Goal: Task Accomplishment & Management: Manage account settings

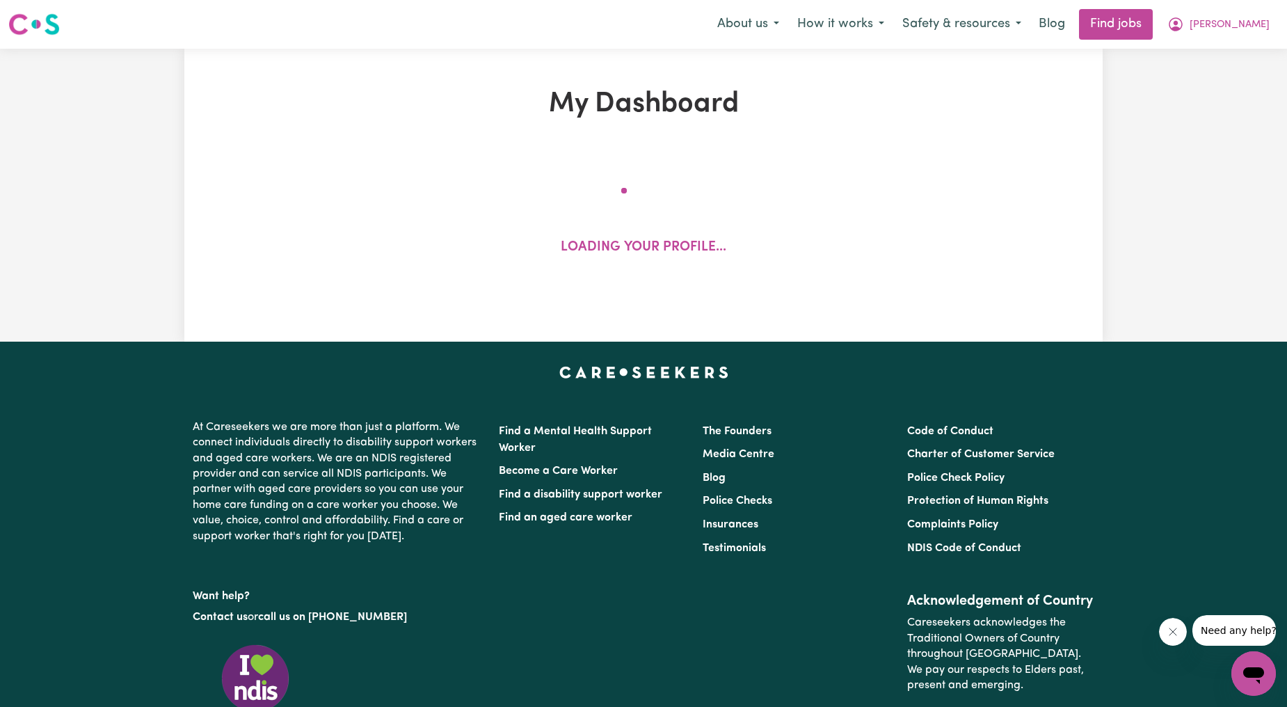
click at [1257, 3] on nav "Menu About us How it works Safety & resources Blog Find jobs [PERSON_NAME]" at bounding box center [643, 24] width 1287 height 49
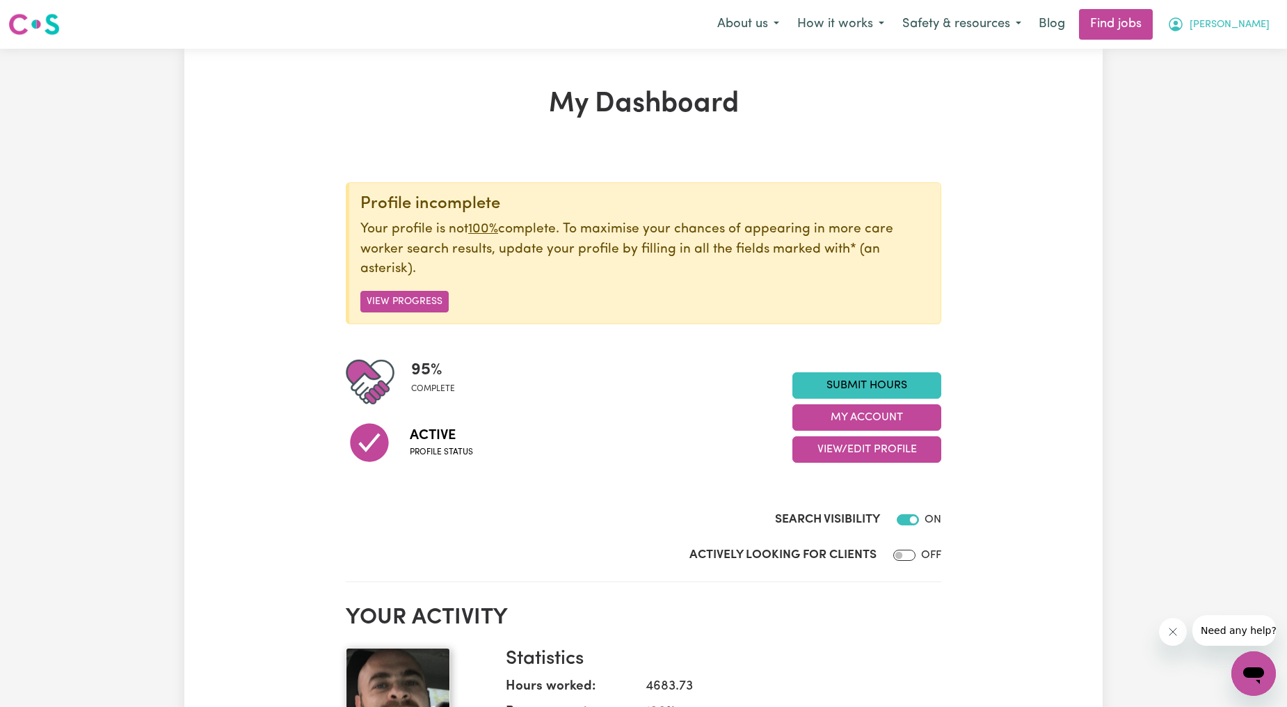
click at [1243, 22] on span "[PERSON_NAME]" at bounding box center [1229, 24] width 80 height 15
click at [1211, 41] on link "My Account" at bounding box center [1223, 54] width 110 height 26
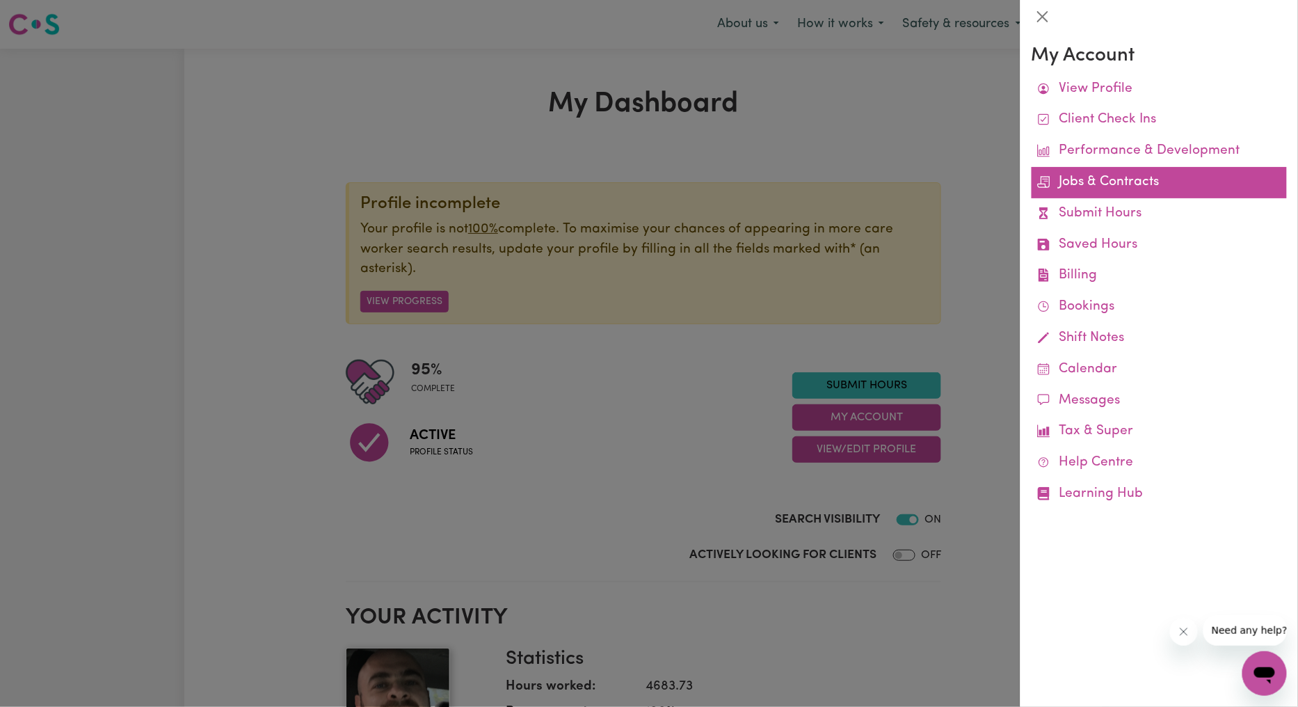
click at [1093, 177] on link "Jobs & Contracts" at bounding box center [1158, 182] width 255 height 31
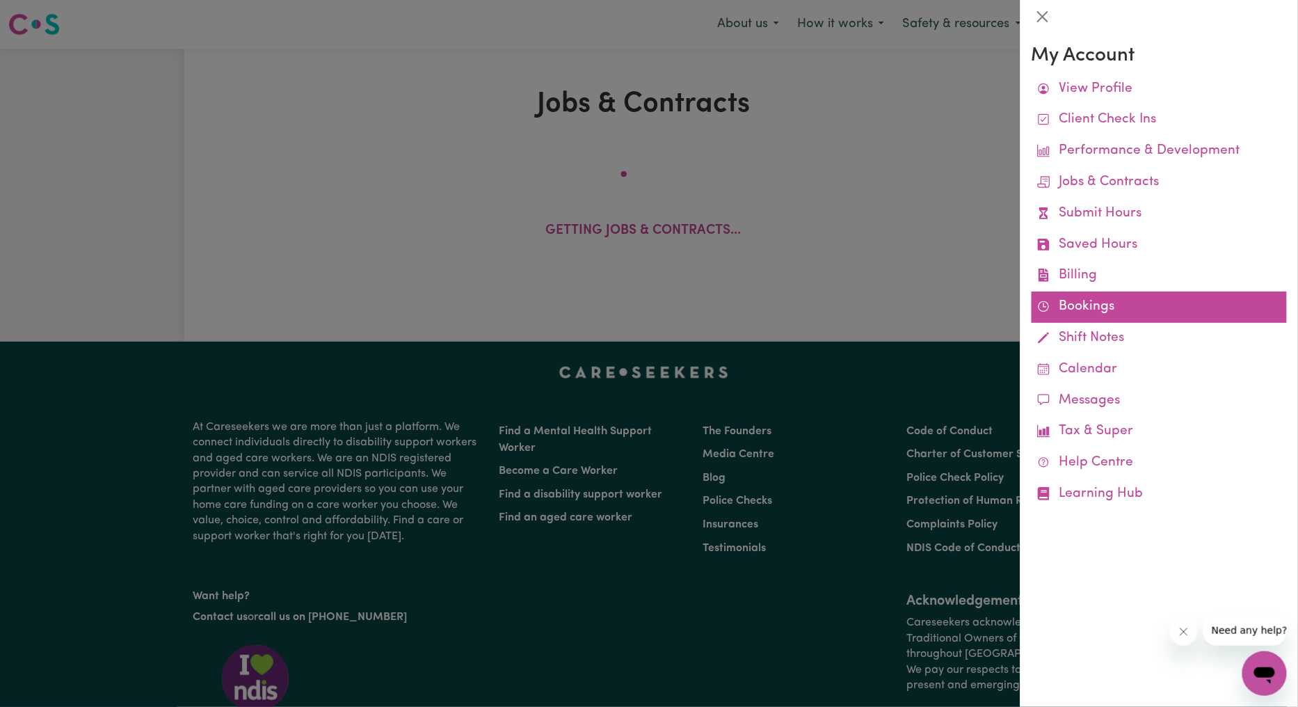
click at [1079, 293] on link "Bookings" at bounding box center [1158, 306] width 255 height 31
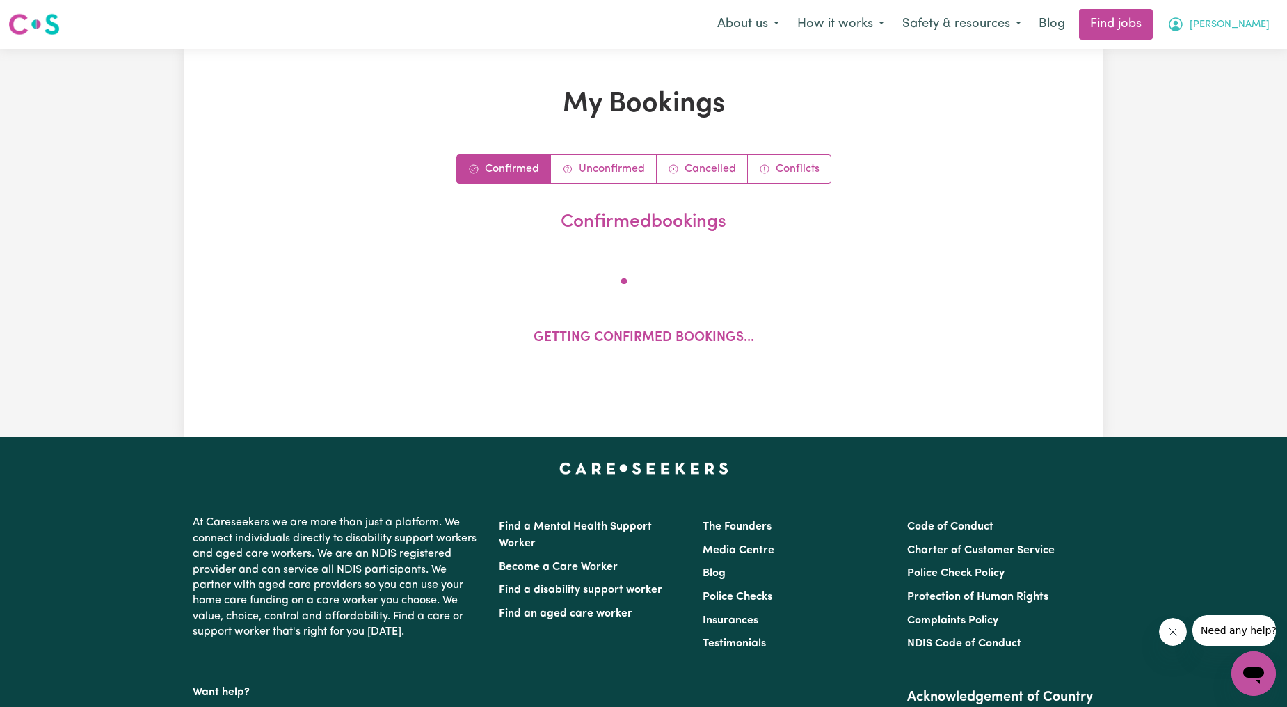
click at [1184, 23] on icon "My Account" at bounding box center [1175, 24] width 17 height 17
click at [1211, 44] on link "My Account" at bounding box center [1223, 54] width 110 height 26
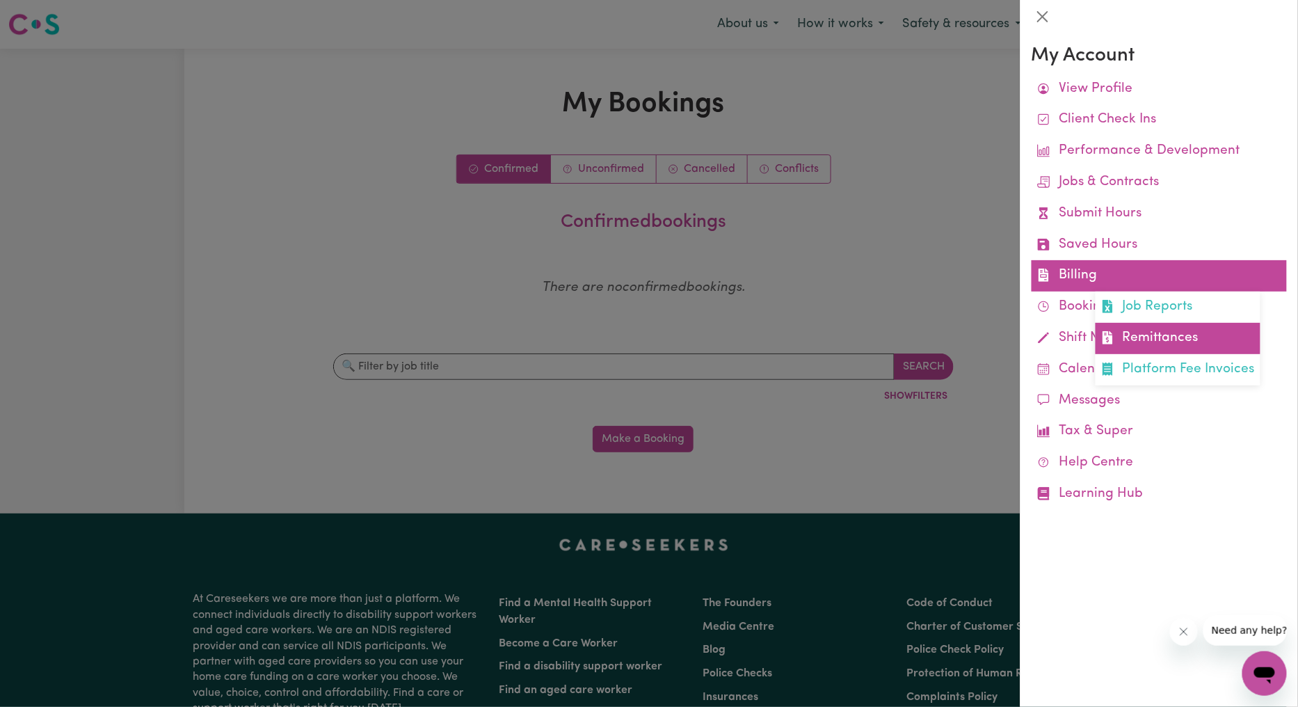
click at [1134, 334] on link "Remittances" at bounding box center [1177, 338] width 165 height 31
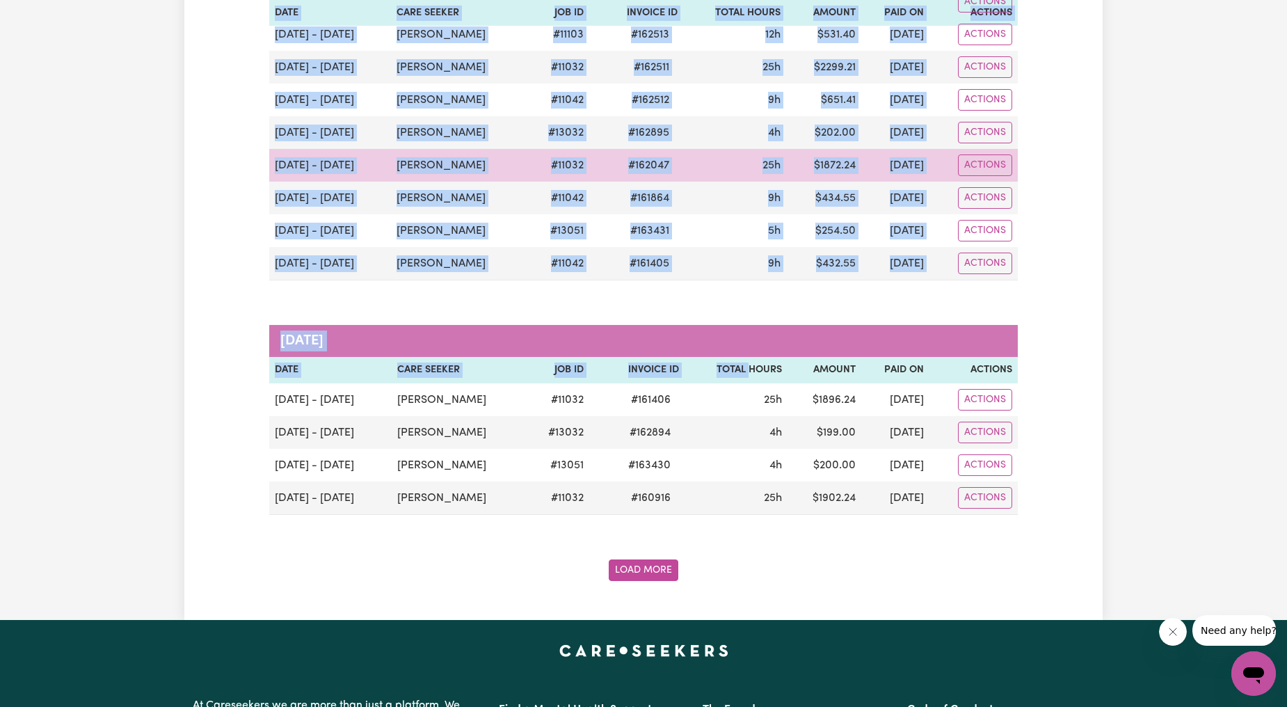
scroll to position [2061, 0]
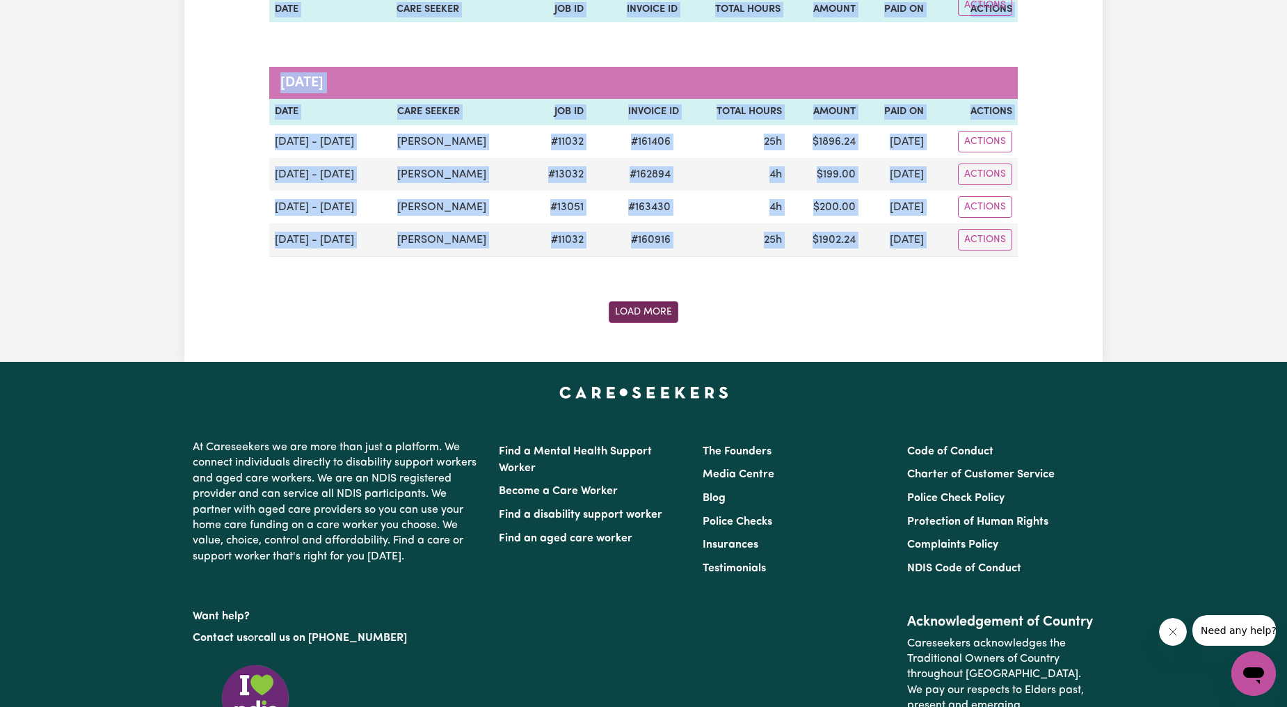
drag, startPoint x: 273, startPoint y: 293, endPoint x: 675, endPoint y: 325, distance: 404.0
click at [634, 313] on button "Load More" at bounding box center [644, 312] width 70 height 22
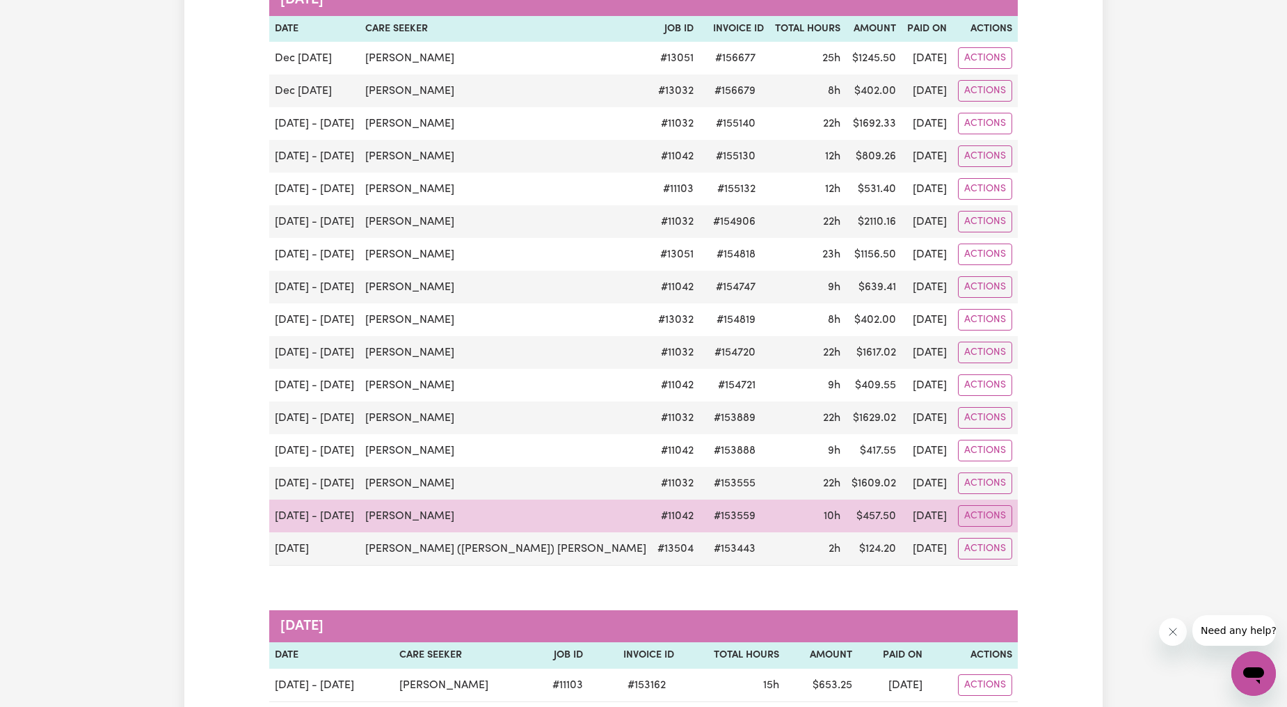
scroll to position [3816, 0]
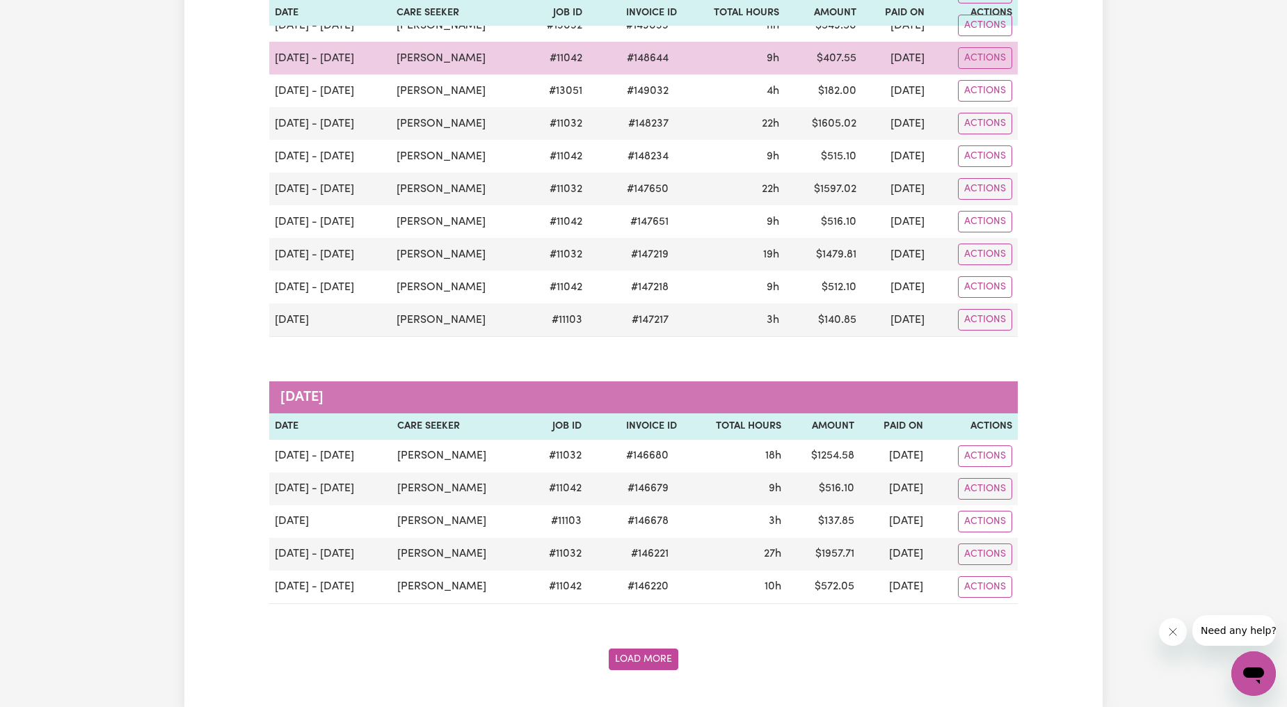
scroll to position [5877, 0]
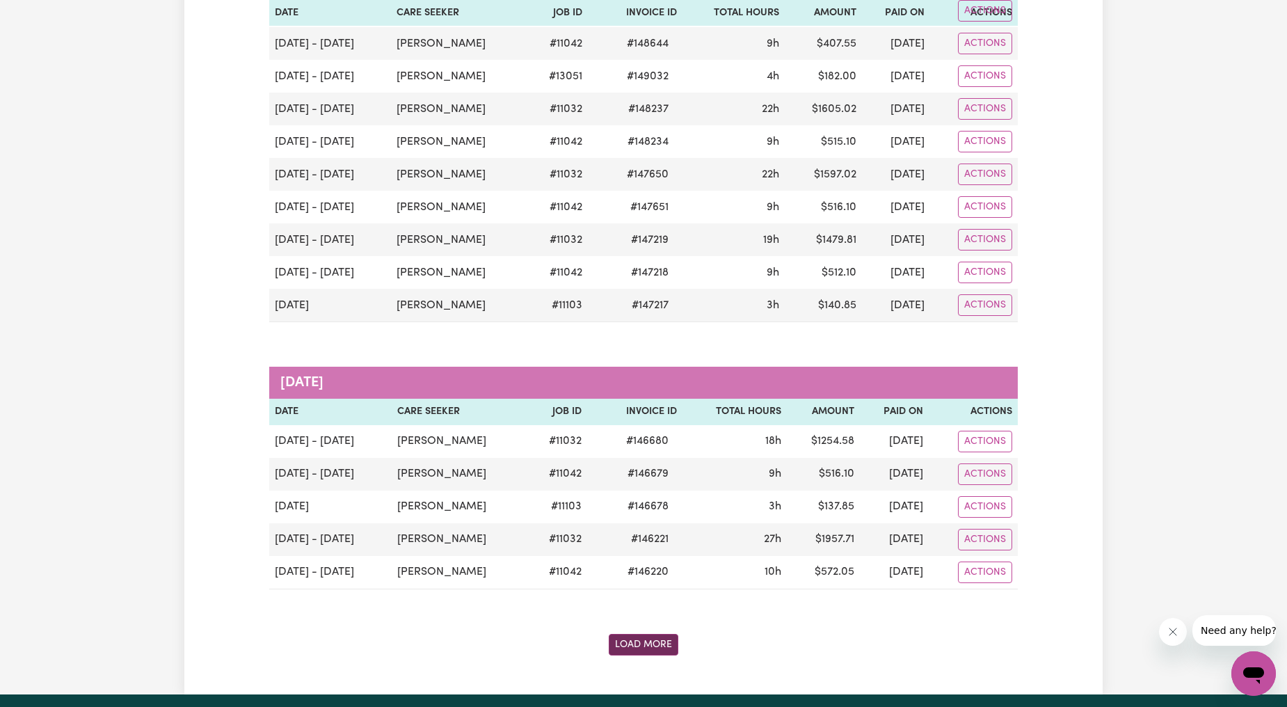
click at [663, 634] on button "Load More" at bounding box center [644, 645] width 70 height 22
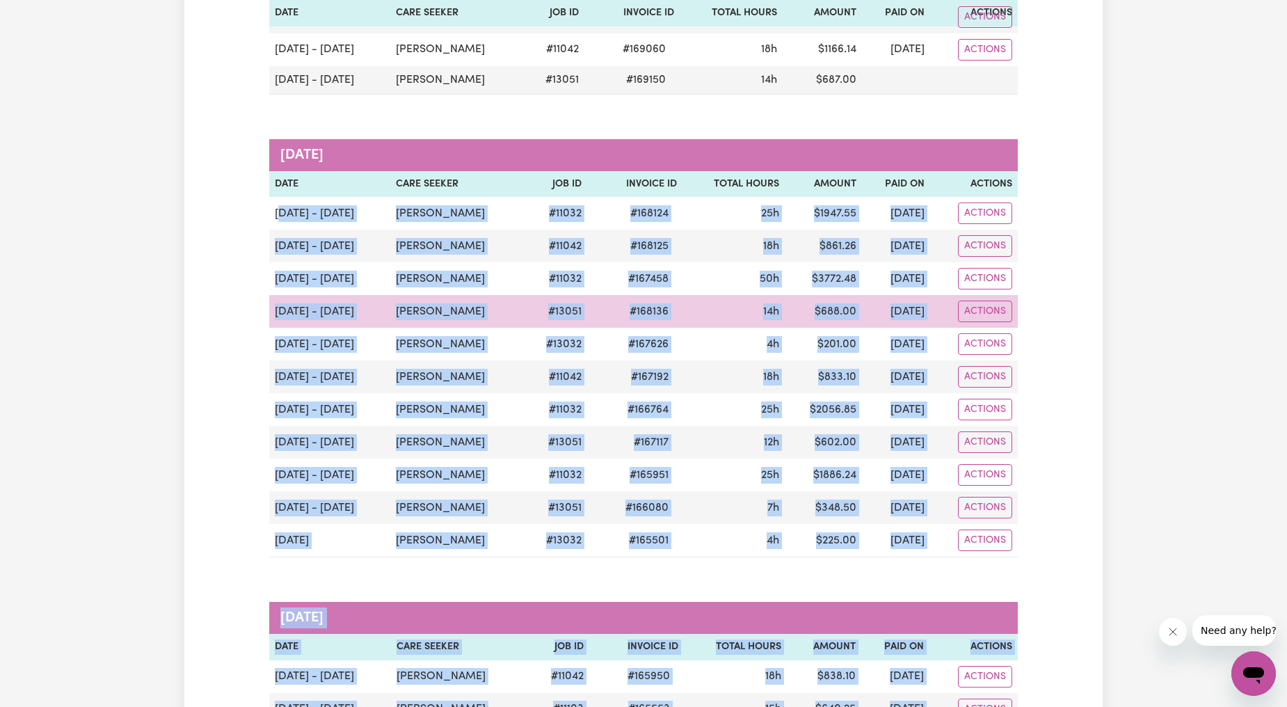
scroll to position [0, 0]
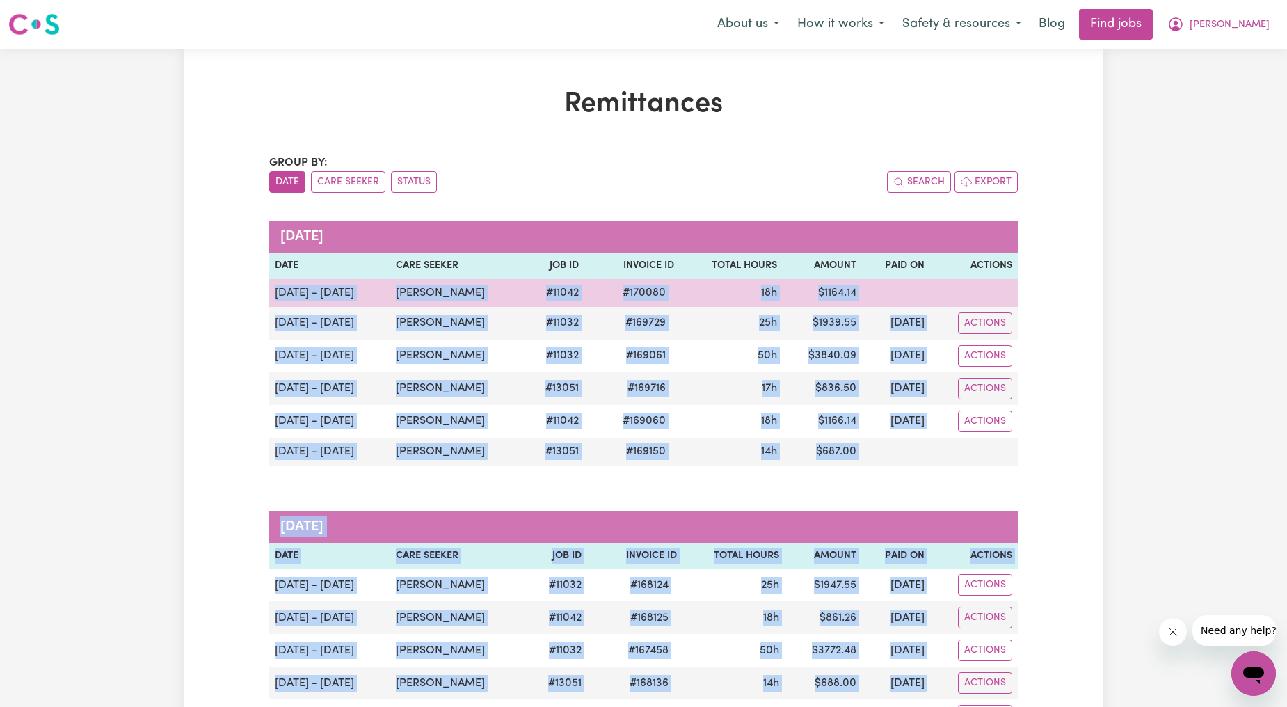
drag, startPoint x: 1066, startPoint y: 405, endPoint x: 274, endPoint y: 289, distance: 800.6
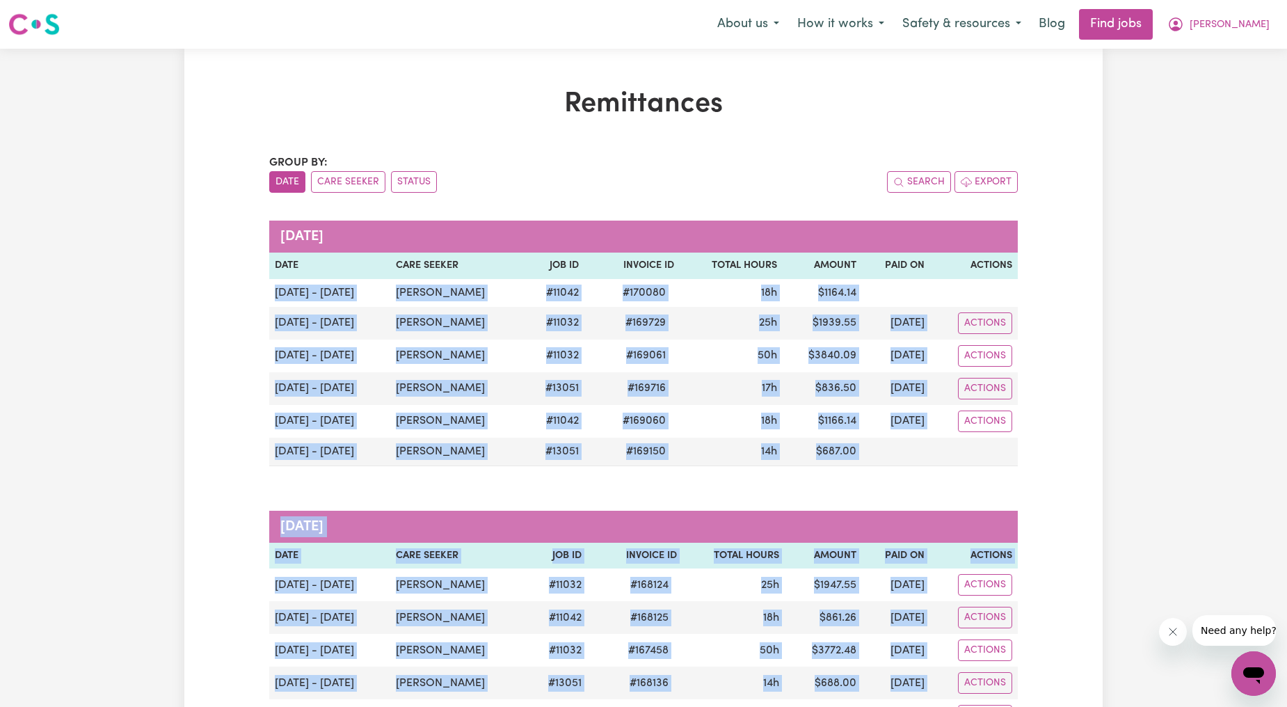
copy div "[DATE] - [DATE] [PERSON_NAME] # 11042 # 170080 18h $ 1164.14 [DATE] - [DATE] [P…"
click at [1230, 15] on button "[PERSON_NAME]" at bounding box center [1218, 24] width 120 height 29
click at [1227, 101] on link "Logout" at bounding box center [1223, 106] width 110 height 26
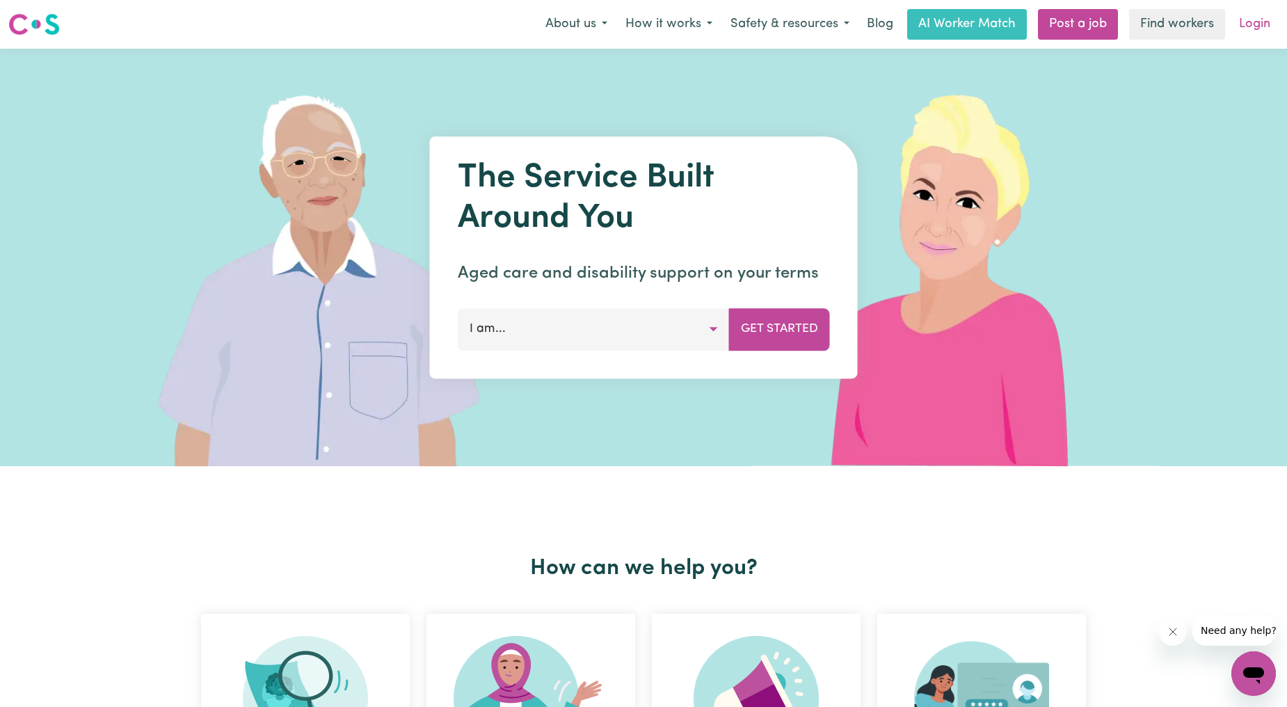
click at [1246, 21] on link "Login" at bounding box center [1254, 24] width 48 height 31
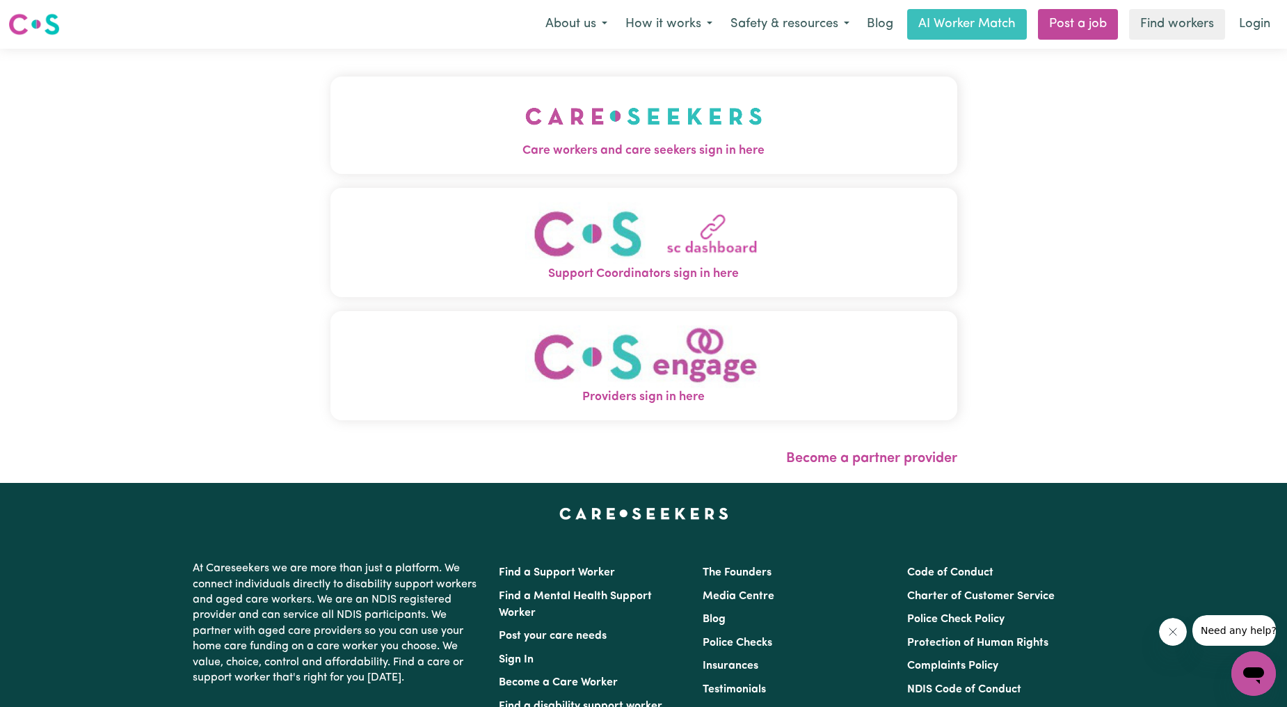
click at [627, 136] on button "Care workers and care seekers sign in here" at bounding box center [643, 125] width 627 height 97
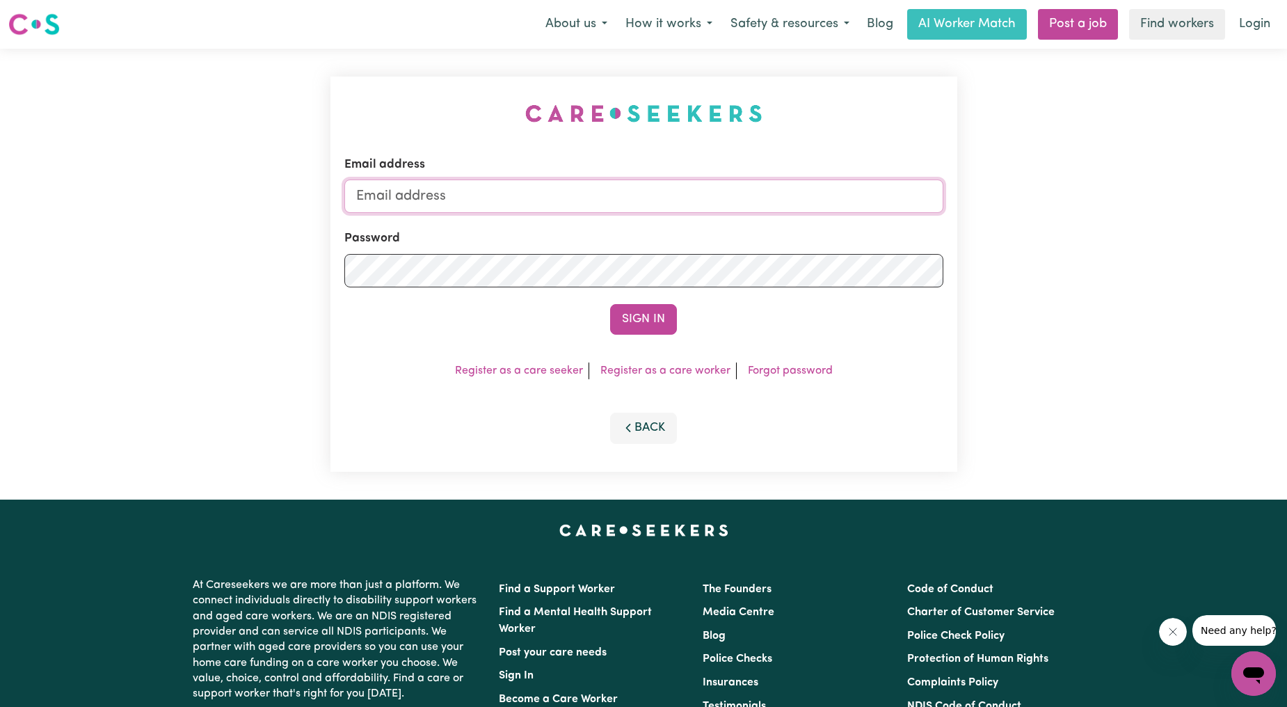
click at [600, 191] on input "Email address" at bounding box center [643, 195] width 599 height 33
drag, startPoint x: 429, startPoint y: 193, endPoint x: 734, endPoint y: 178, distance: 305.7
click at [732, 179] on input "[EMAIL_ADDRESS][PERSON_NAME][DOMAIN_NAME]" at bounding box center [643, 195] width 599 height 33
type input "[EMAIL_ADDRESS][DOMAIN_NAME]"
click at [670, 344] on div "Email address [EMAIL_ADDRESS][DOMAIN_NAME] Password Sign In Register as a care …" at bounding box center [643, 274] width 627 height 395
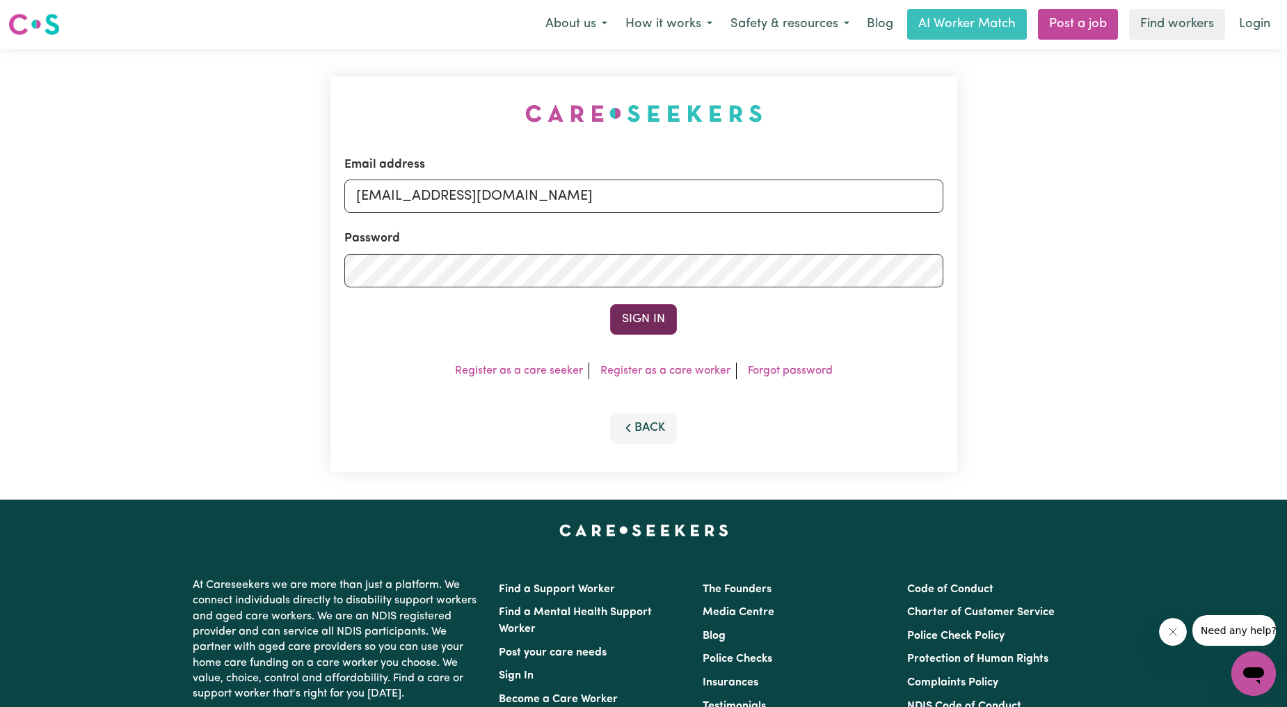
click at [659, 332] on button "Sign In" at bounding box center [643, 319] width 67 height 31
